Goal: Task Accomplishment & Management: Use online tool/utility

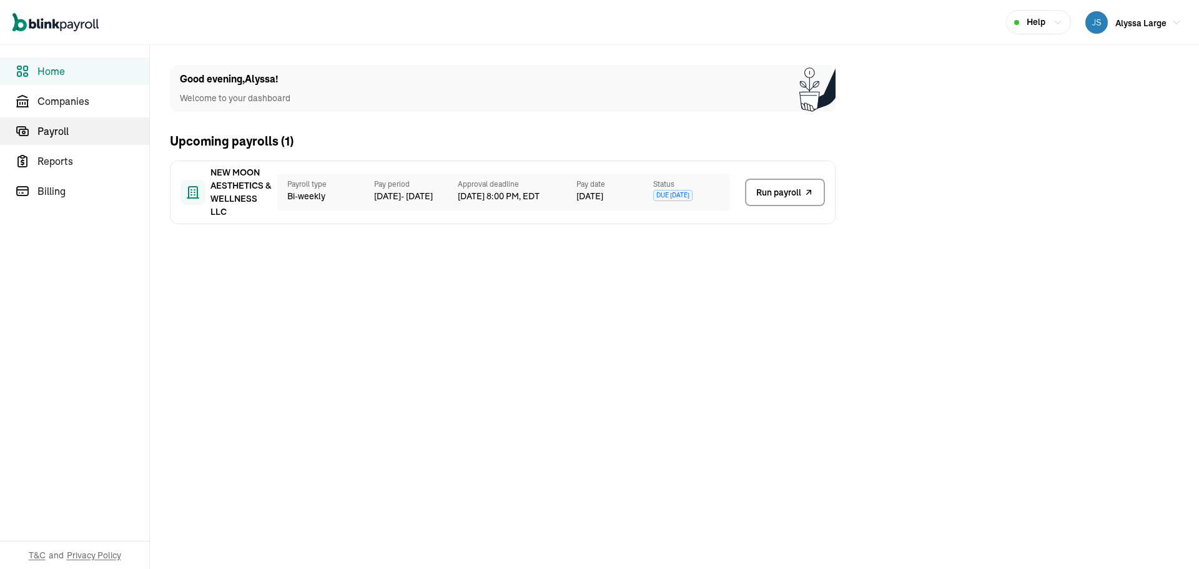
click at [64, 130] on span "Payroll" at bounding box center [93, 131] width 112 height 15
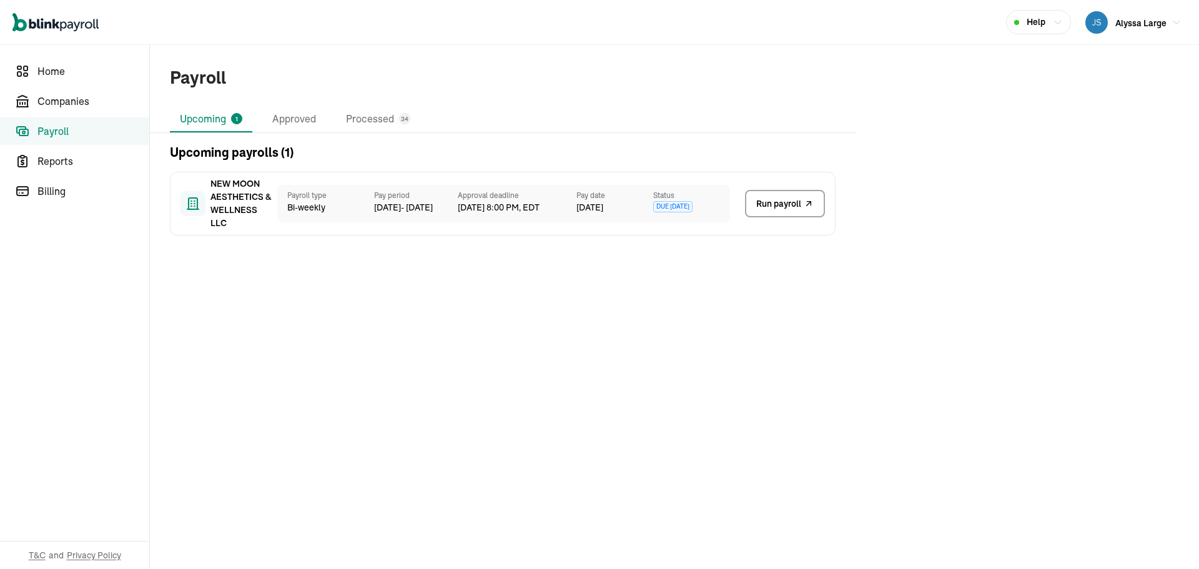
click at [684, 208] on span "Due [DATE]" at bounding box center [672, 206] width 39 height 11
click at [56, 109] on link "Companies" at bounding box center [74, 100] width 149 height 27
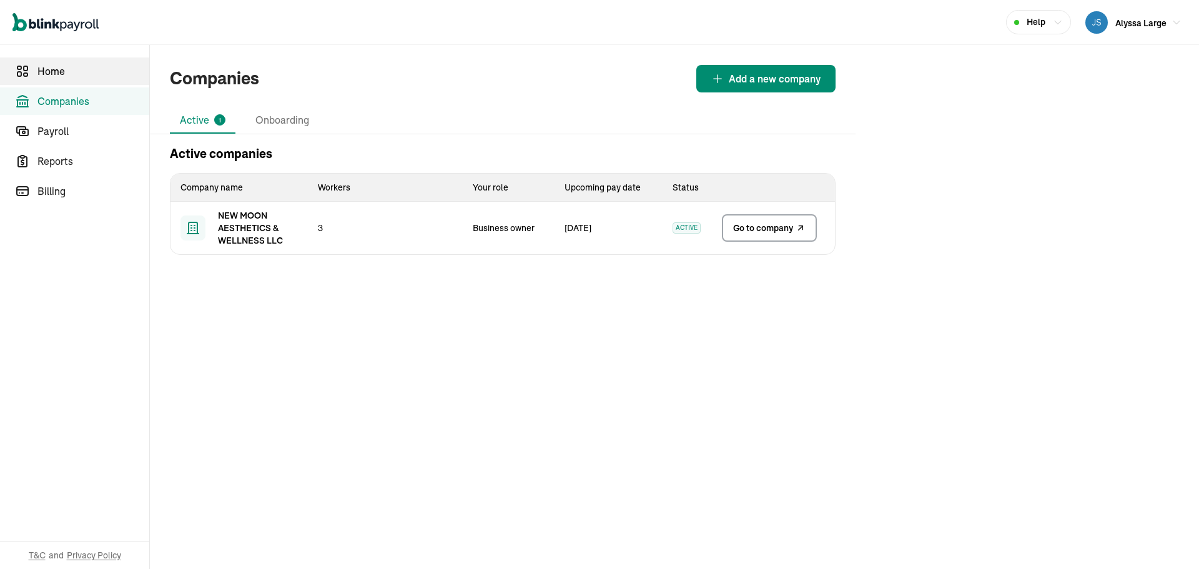
click at [57, 76] on span "Home" at bounding box center [93, 71] width 112 height 15
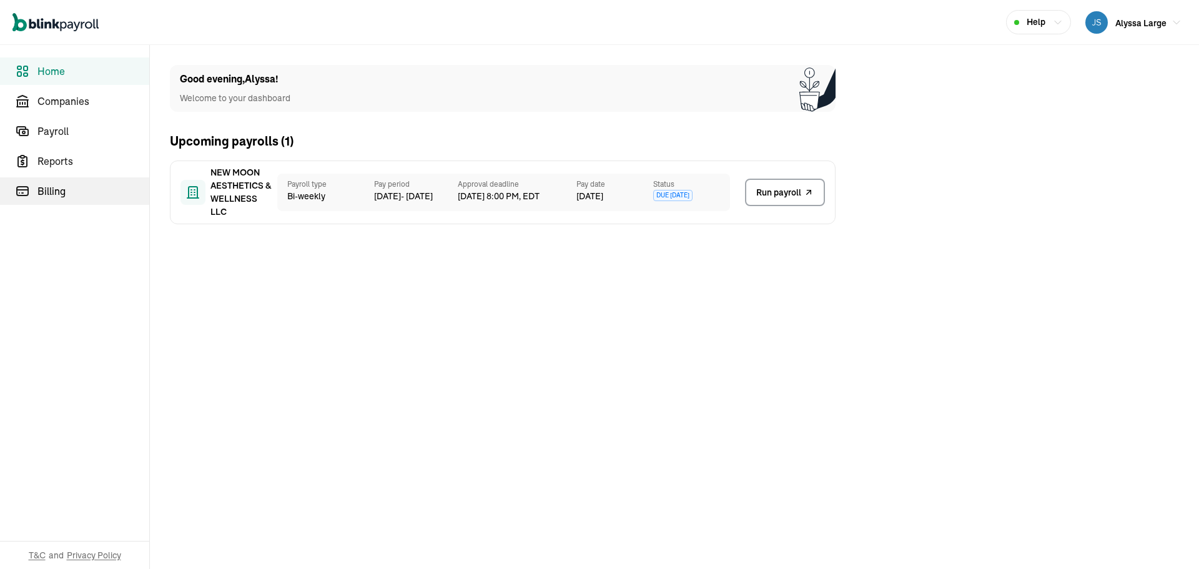
click at [70, 185] on span "Billing" at bounding box center [93, 191] width 112 height 15
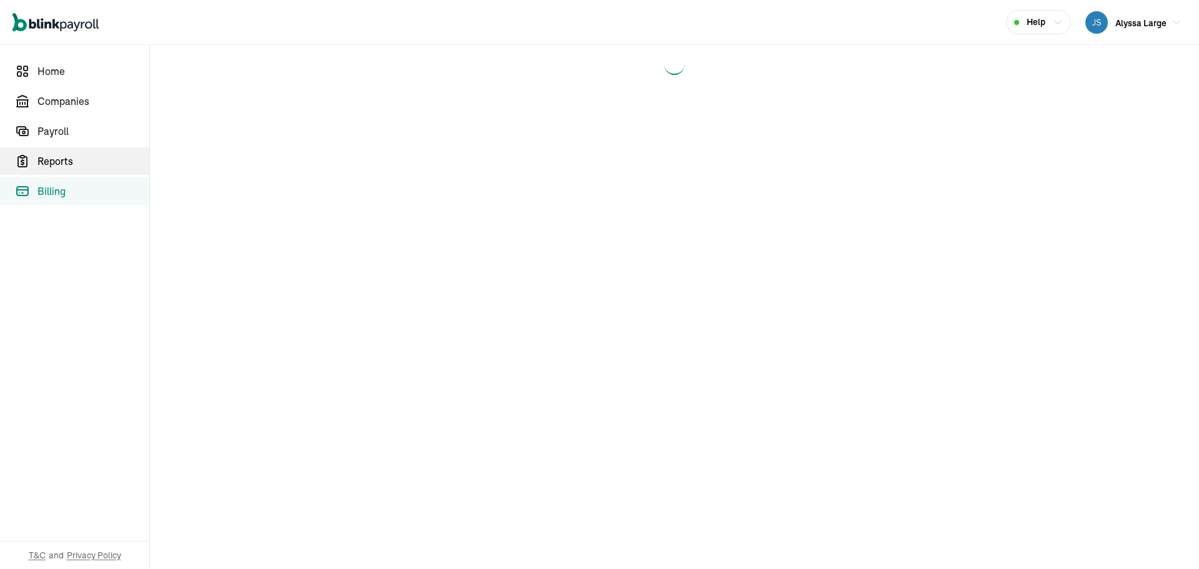
click at [70, 170] on link "Reports" at bounding box center [74, 160] width 149 height 27
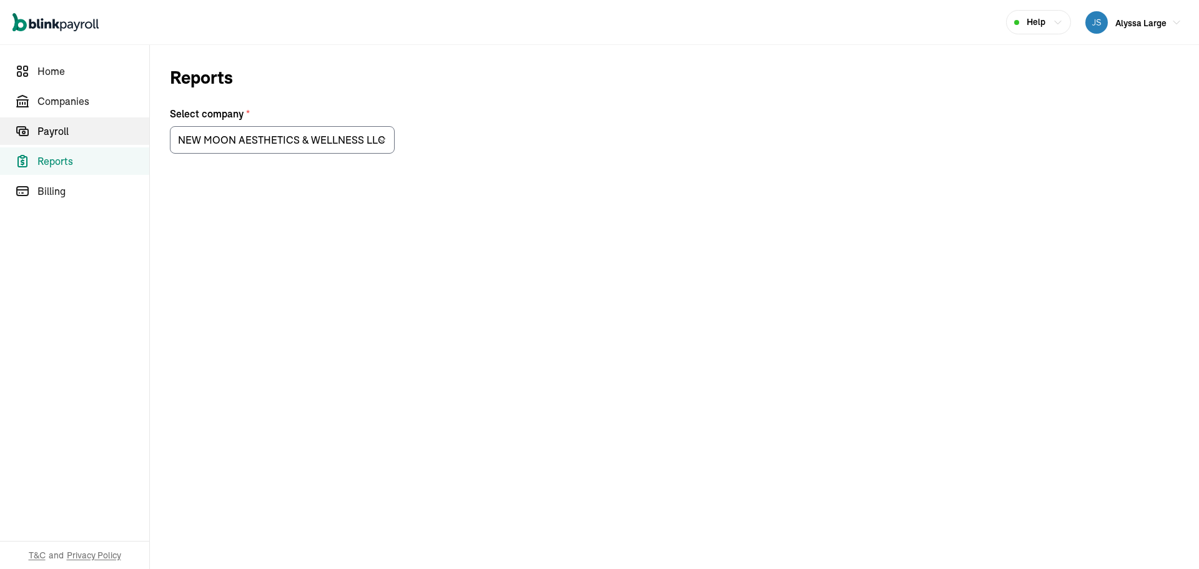
click at [43, 130] on span "Payroll" at bounding box center [93, 131] width 112 height 15
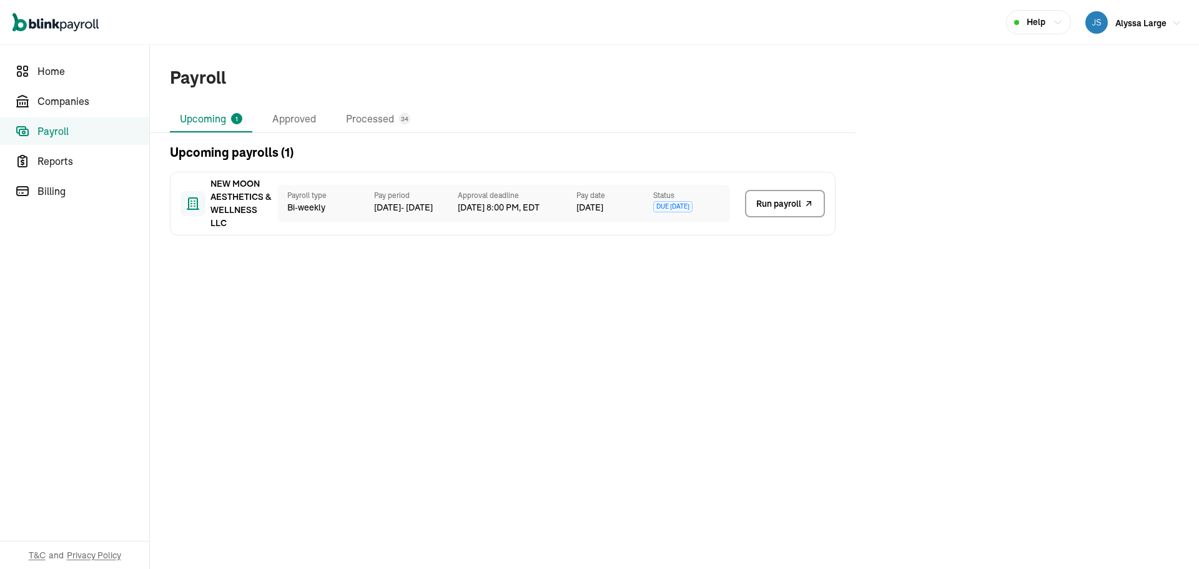
click at [1144, 27] on span "Alyssa Large" at bounding box center [1140, 22] width 51 height 11
click at [58, 74] on span "Home" at bounding box center [93, 71] width 112 height 15
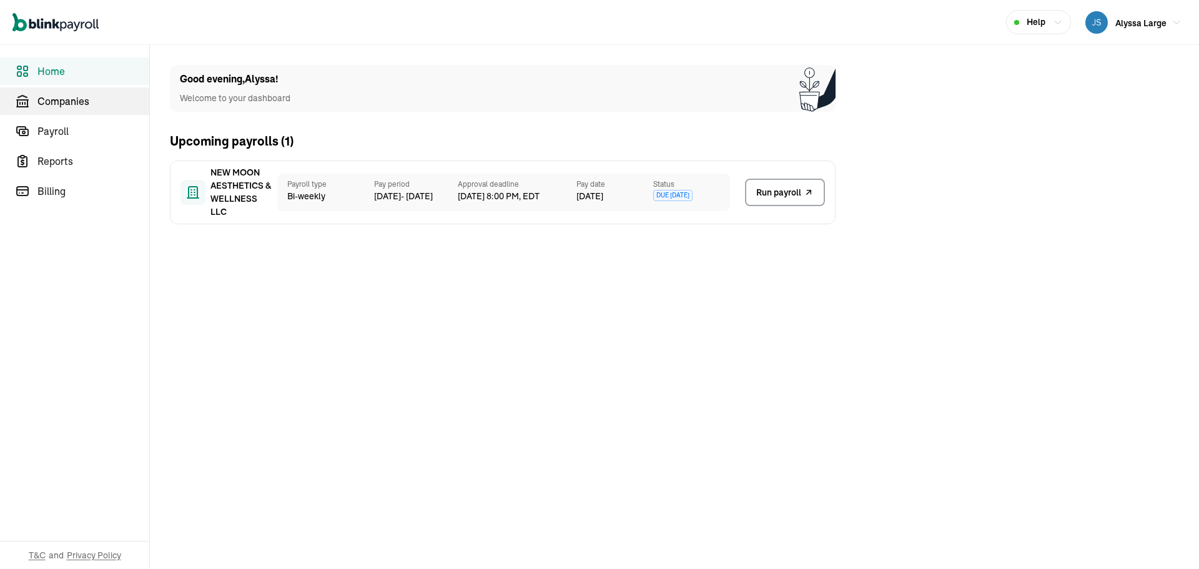
click at [64, 99] on span "Companies" at bounding box center [93, 101] width 112 height 15
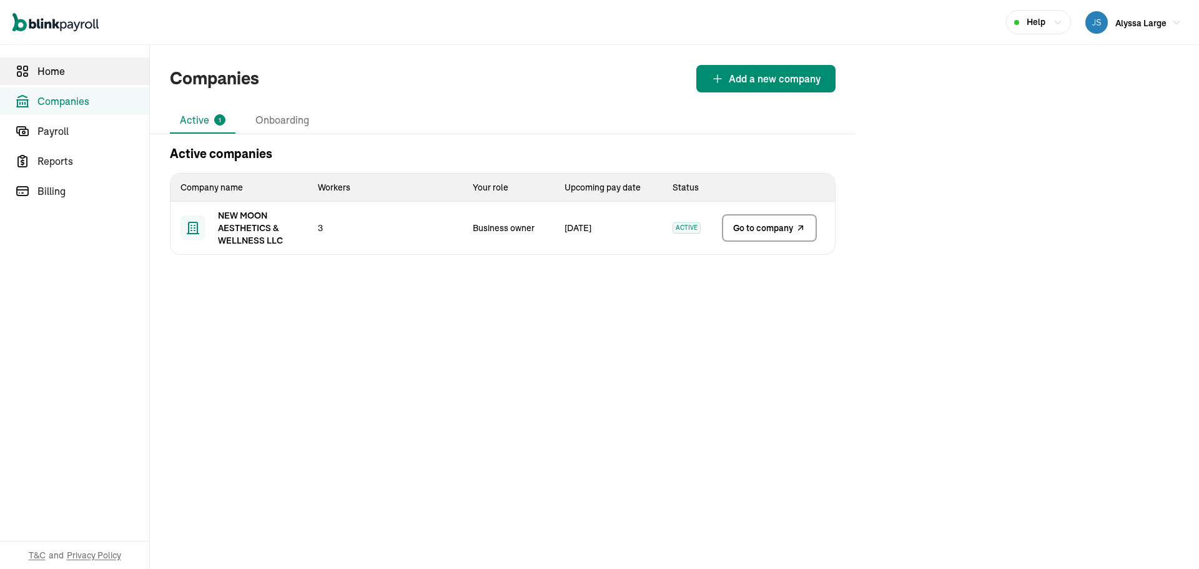
click at [87, 74] on span "Home" at bounding box center [93, 71] width 112 height 15
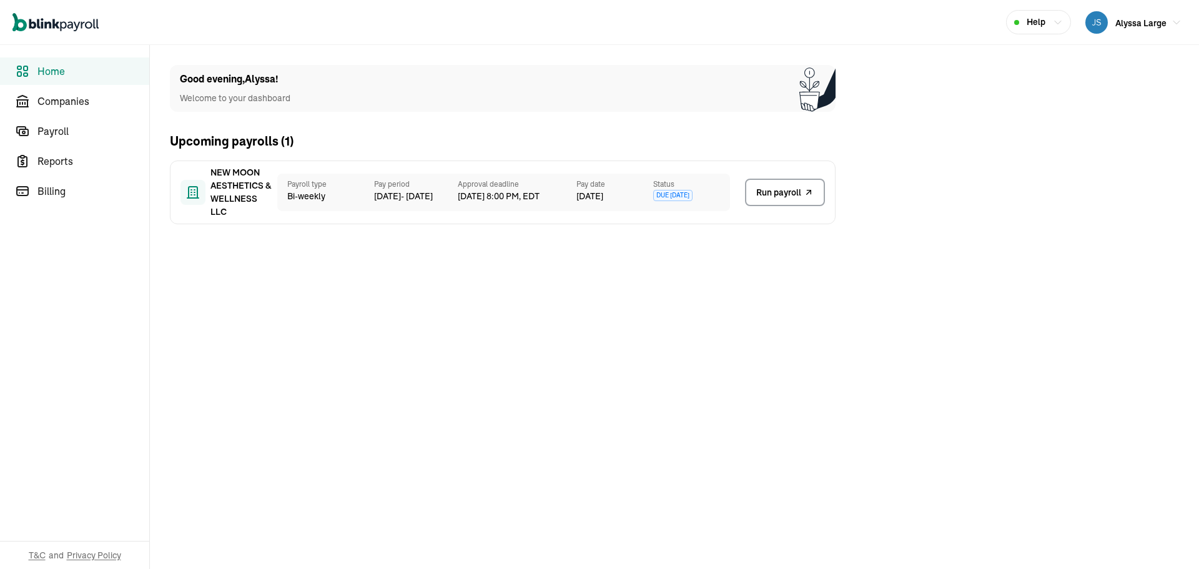
click at [242, 92] on p "Welcome to your dashboard" at bounding box center [235, 98] width 111 height 13
click at [100, 99] on span "Companies" at bounding box center [93, 101] width 112 height 15
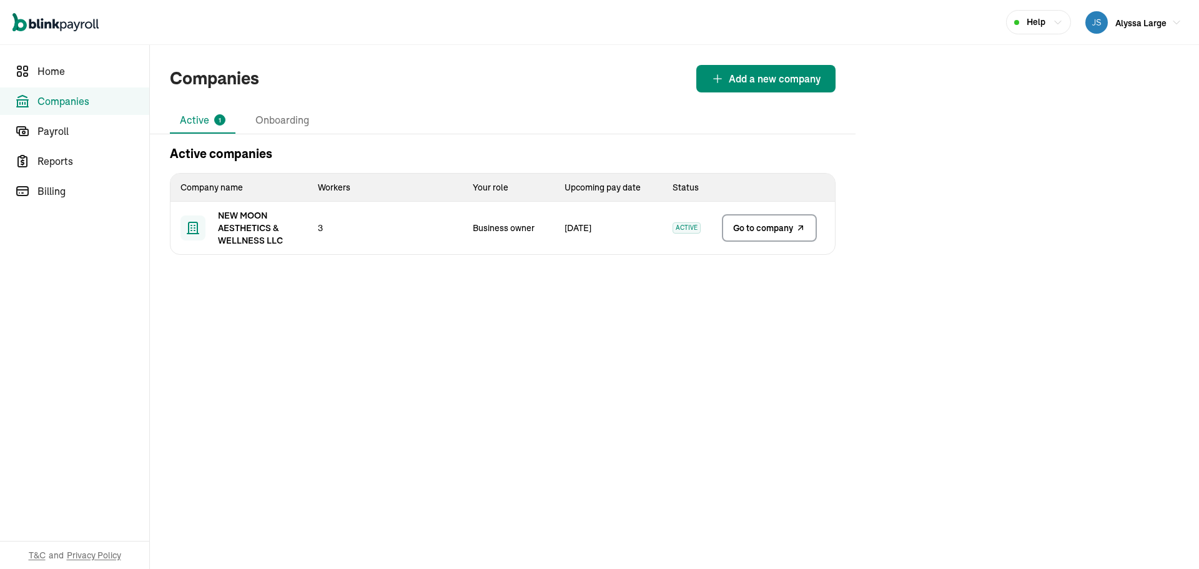
click at [306, 249] on td "NEW MOON AESTHETICS & WELLNESS LLC" at bounding box center [238, 228] width 137 height 52
click at [294, 116] on li "Onboarding" at bounding box center [282, 120] width 74 height 26
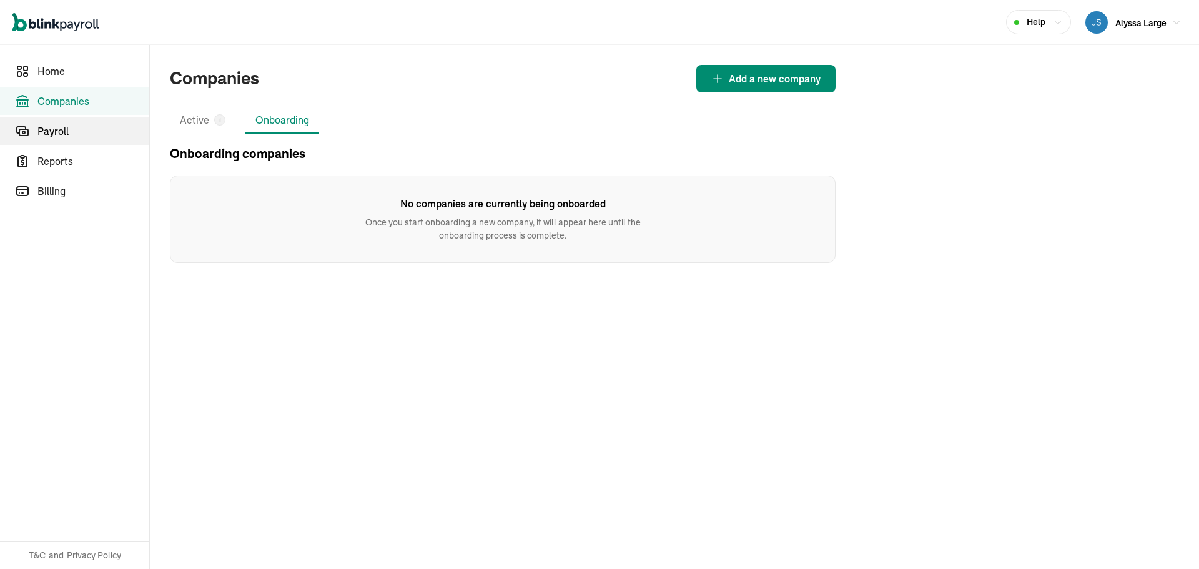
click at [69, 139] on link "Payroll" at bounding box center [74, 130] width 149 height 27
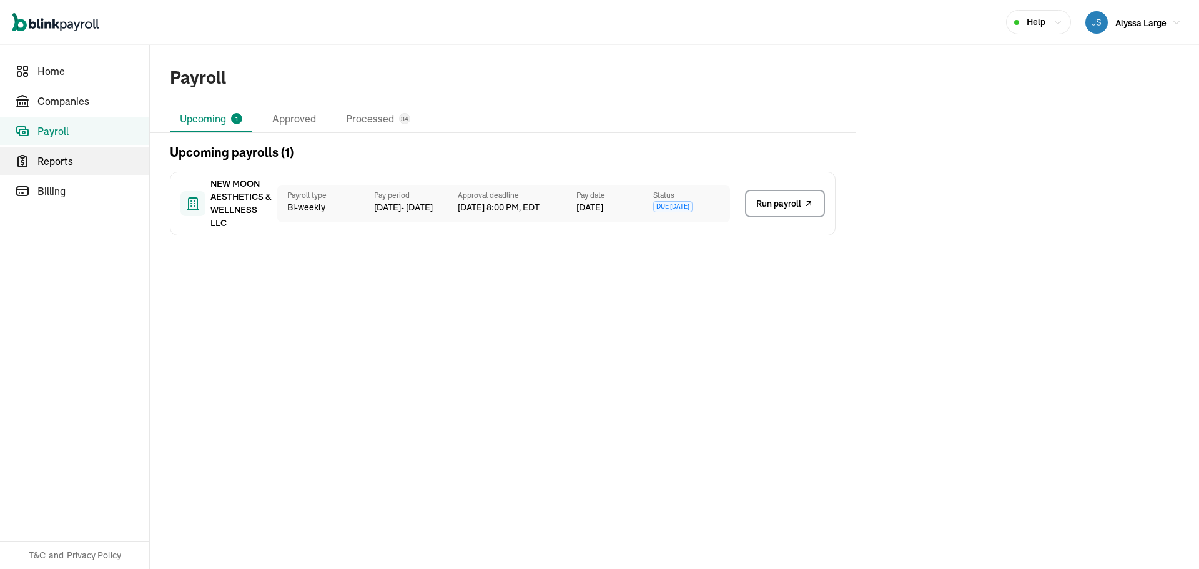
click at [70, 157] on span "Reports" at bounding box center [93, 161] width 112 height 15
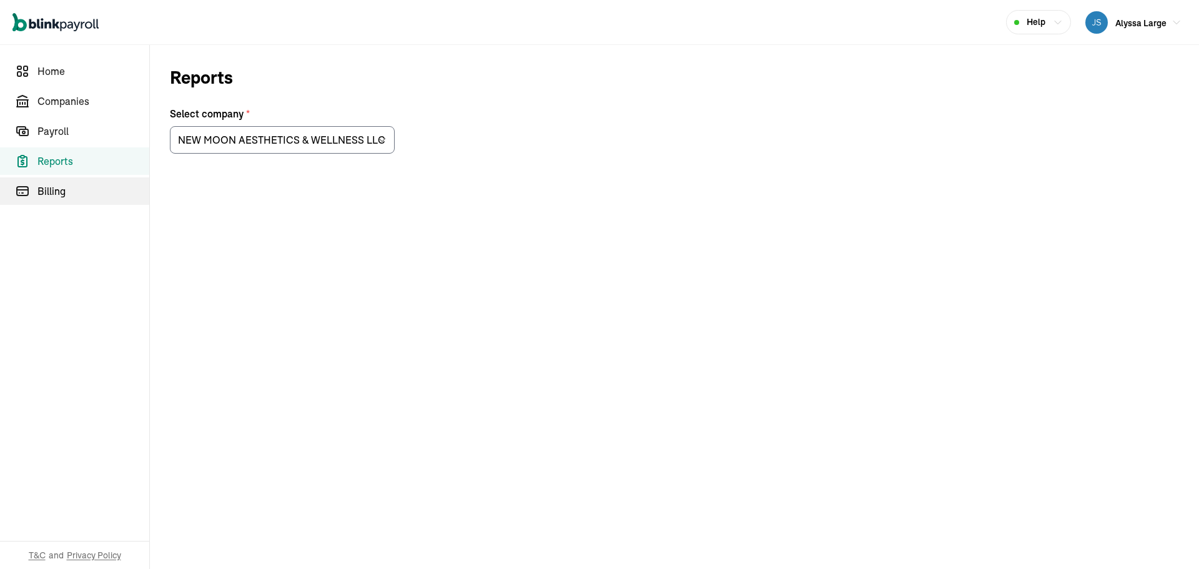
click at [79, 194] on span "Billing" at bounding box center [93, 191] width 112 height 15
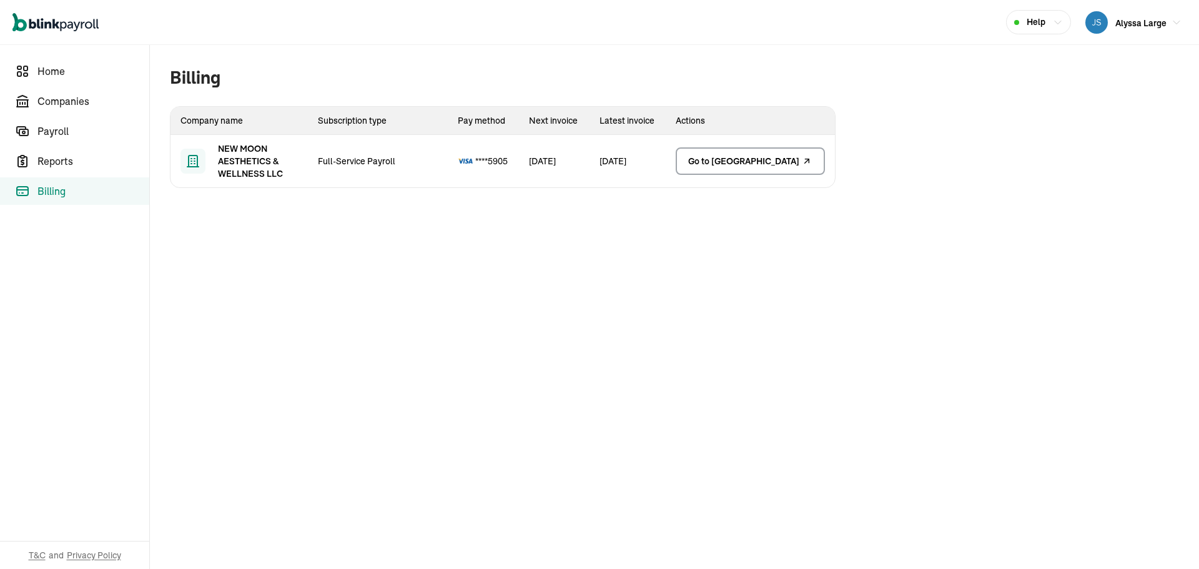
click at [52, 29] on icon "Global" at bounding box center [55, 22] width 86 height 19
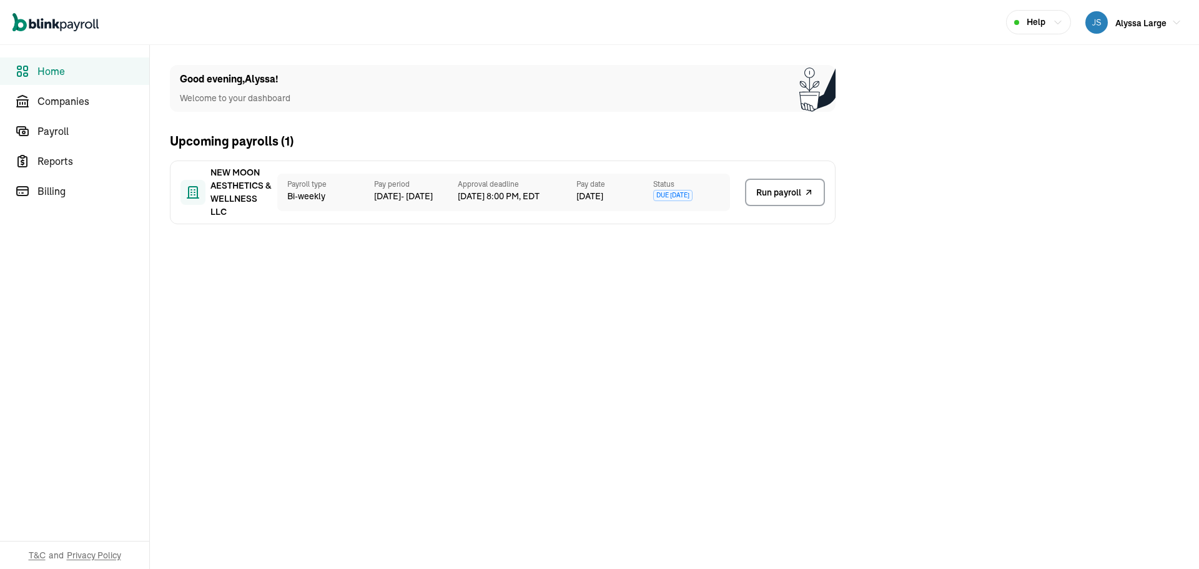
click at [52, 29] on icon "Global" at bounding box center [55, 22] width 86 height 19
click at [255, 213] on span "NEW MOON AESTHETICS & WELLNESS LLC" at bounding box center [241, 192] width 62 height 52
click at [244, 199] on span "NEW MOON AESTHETICS & WELLNESS LLC" at bounding box center [241, 192] width 62 height 52
click at [790, 182] on link "Run payroll" at bounding box center [785, 192] width 80 height 27
